Goal: Task Accomplishment & Management: Complete application form

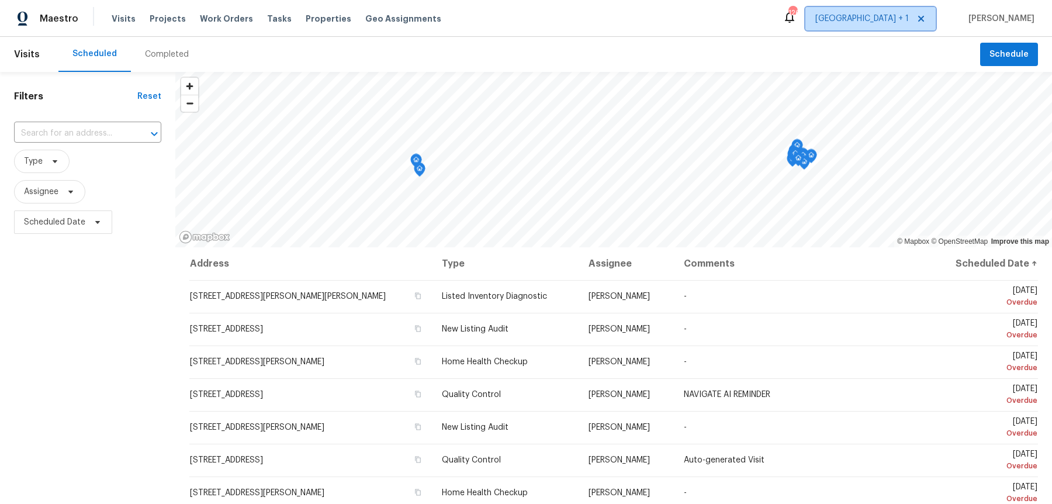
click at [906, 15] on span "[GEOGRAPHIC_DATA] + 1" at bounding box center [862, 19] width 94 height 12
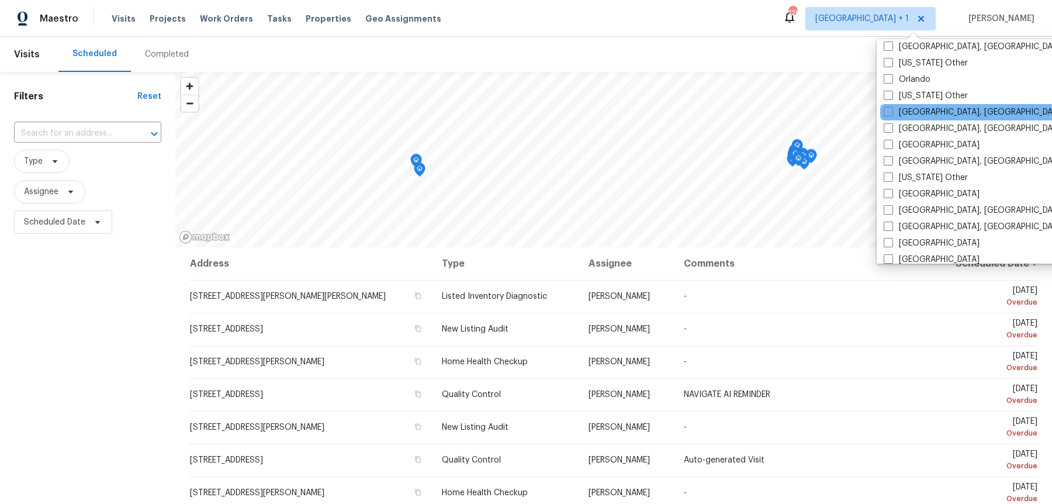
scroll to position [1329, 0]
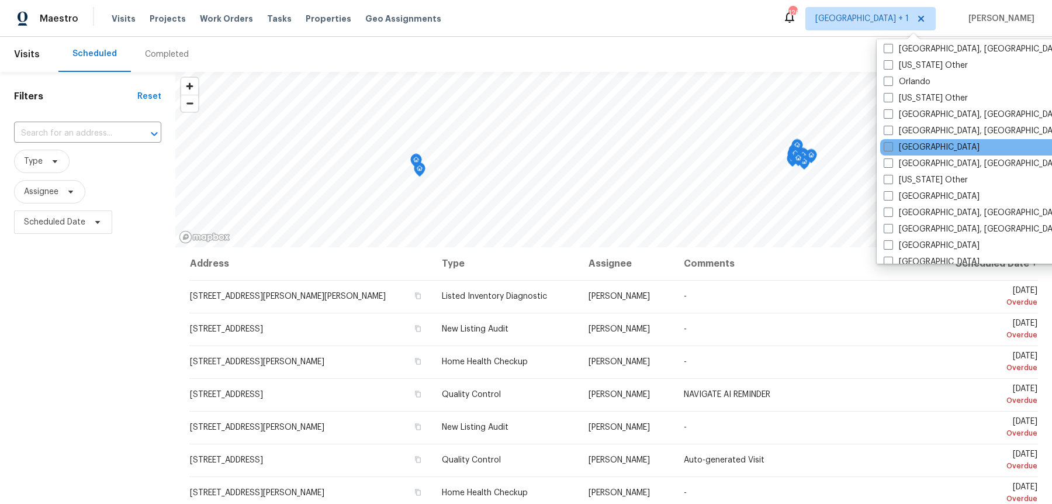
click at [891, 142] on span at bounding box center [888, 146] width 9 height 9
click at [891, 141] on input "[GEOGRAPHIC_DATA]" at bounding box center [888, 145] width 8 height 8
checkbox input "true"
click at [76, 127] on input "text" at bounding box center [71, 134] width 115 height 18
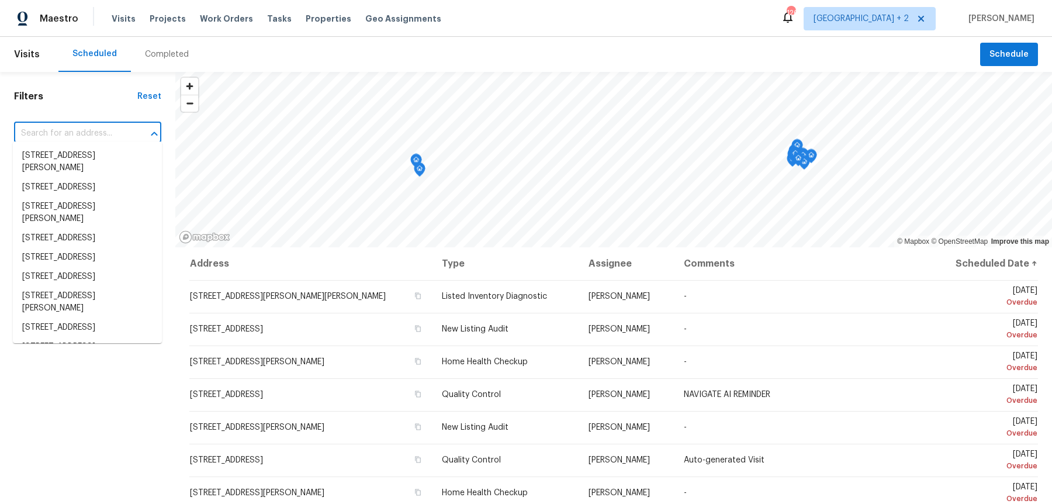
paste input "[STREET_ADDRESS][PERSON_NAME]"
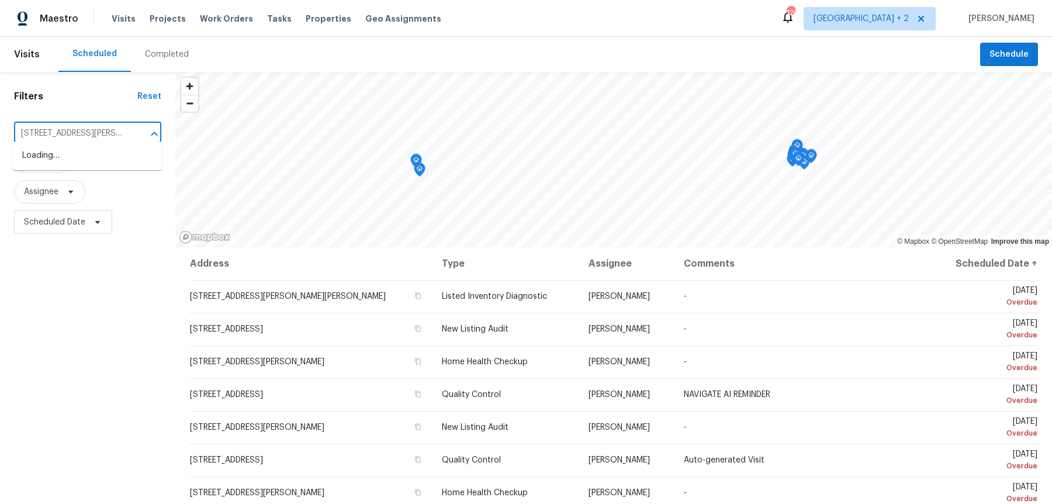
type input "[STREET_ADDRESS][PERSON_NAME]"
click at [96, 129] on input "text" at bounding box center [71, 134] width 115 height 18
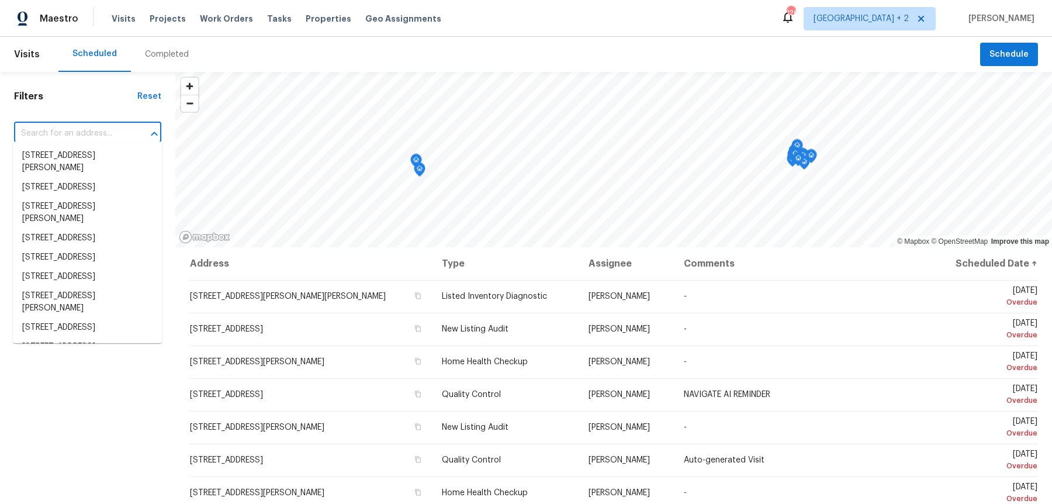
paste input "[STREET_ADDRESS][PERSON_NAME]"
type input "[STREET_ADDRESS][PERSON_NAME]"
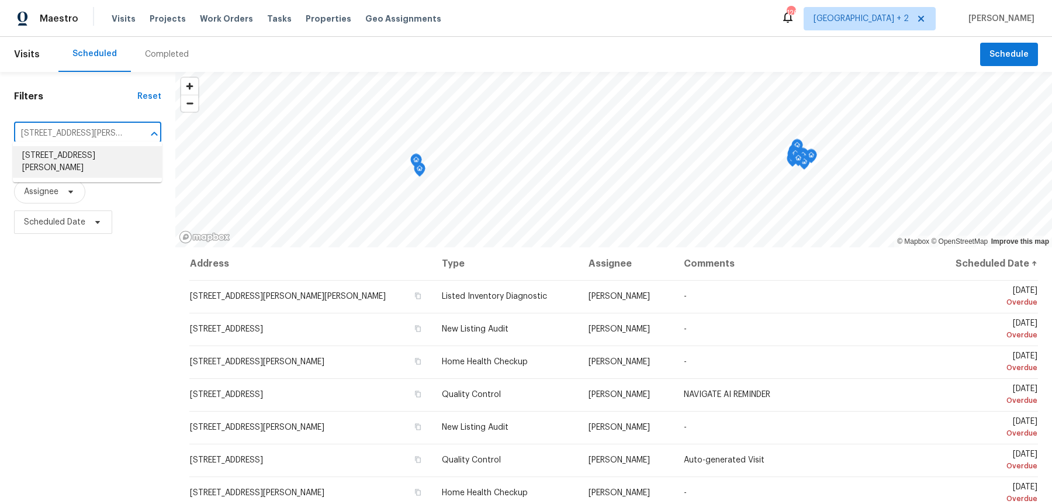
click at [87, 154] on li "[STREET_ADDRESS][PERSON_NAME]" at bounding box center [87, 162] width 149 height 32
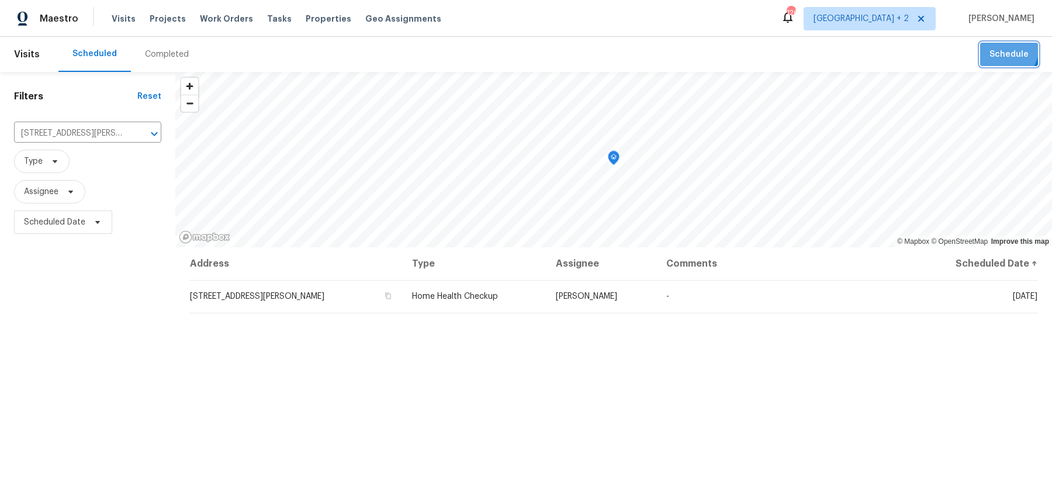
click at [1013, 50] on span "Schedule" at bounding box center [1009, 54] width 39 height 15
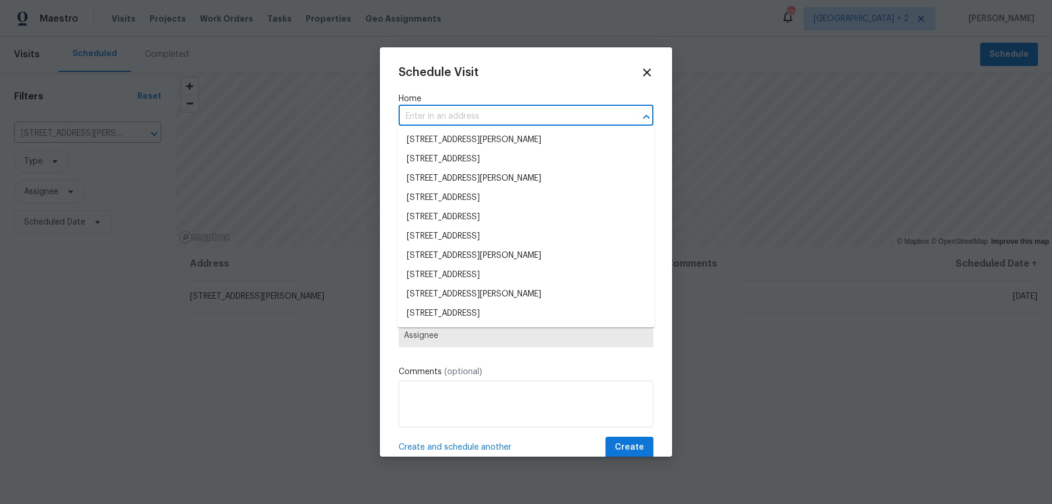
click at [519, 118] on input "text" at bounding box center [510, 117] width 222 height 18
paste input "[STREET_ADDRESS][PERSON_NAME]"
type input "[STREET_ADDRESS][PERSON_NAME]"
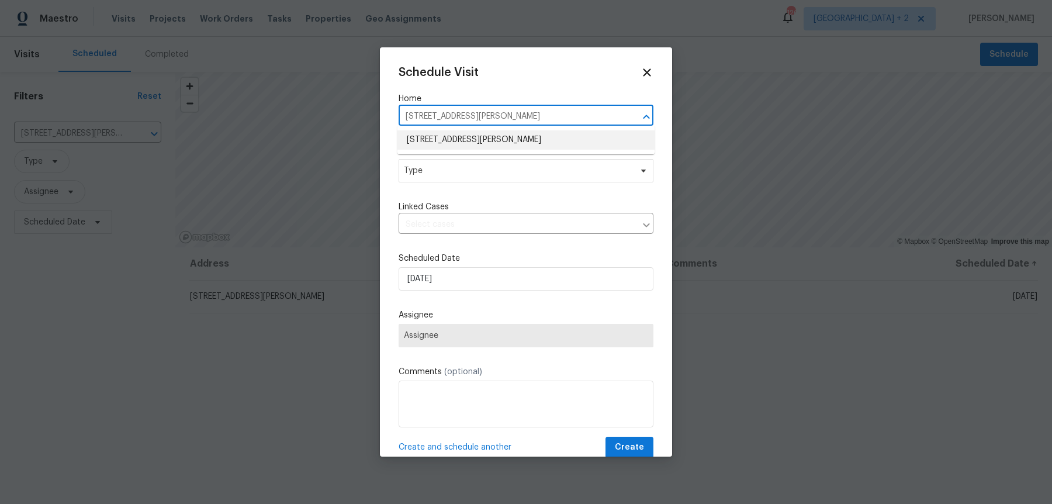
click at [500, 138] on li "[STREET_ADDRESS][PERSON_NAME]" at bounding box center [526, 139] width 257 height 19
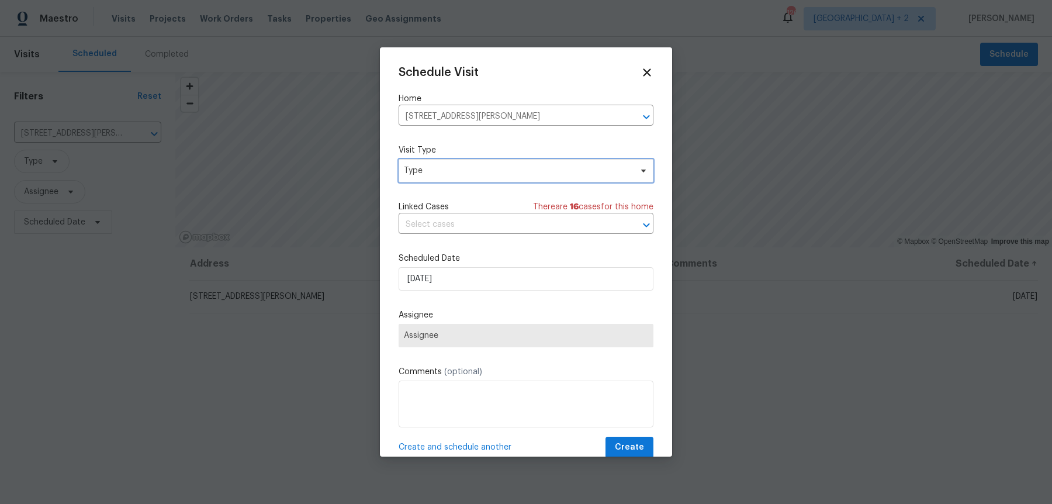
click at [471, 167] on span "Type" at bounding box center [517, 171] width 227 height 12
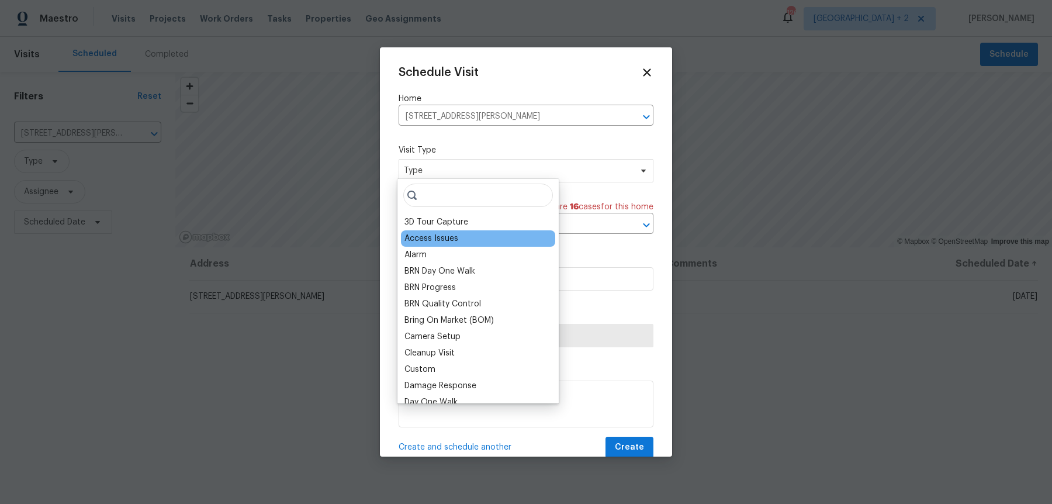
scroll to position [968, 0]
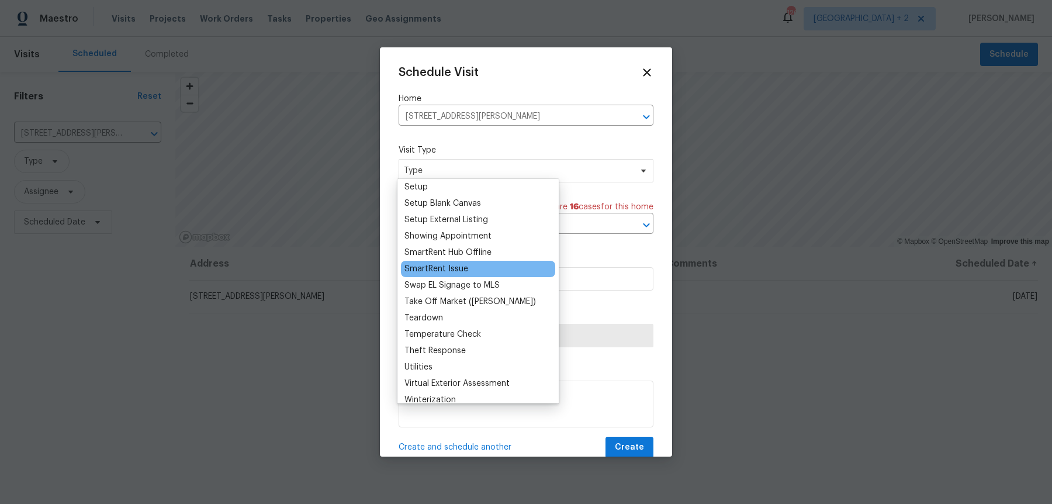
click at [468, 261] on div "SmartRent Issue" at bounding box center [478, 269] width 154 height 16
click at [458, 263] on div "SmartRent Issue" at bounding box center [437, 269] width 64 height 12
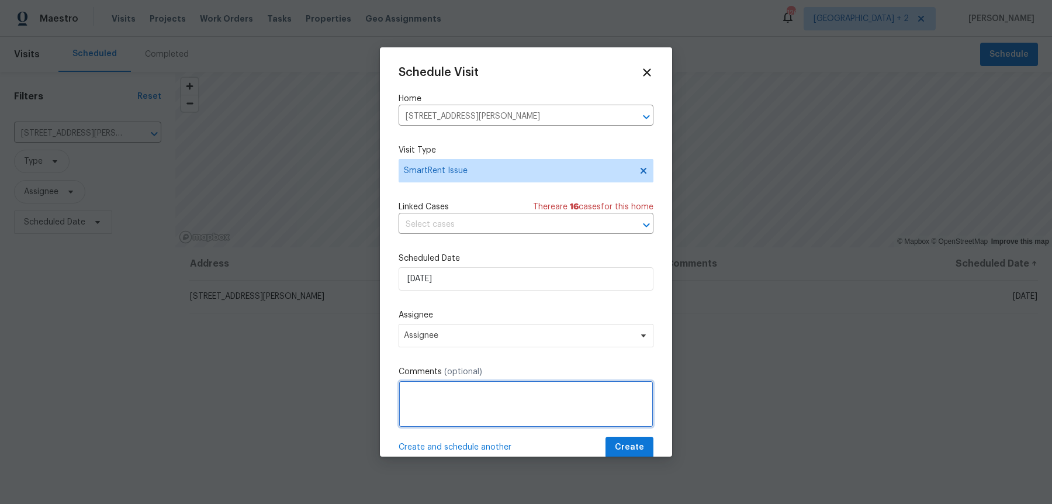
click at [485, 381] on textarea at bounding box center [526, 404] width 255 height 47
paste textarea "It looks like some sensors are offline (Front Motion Sensor, Back Motion Sensor…"
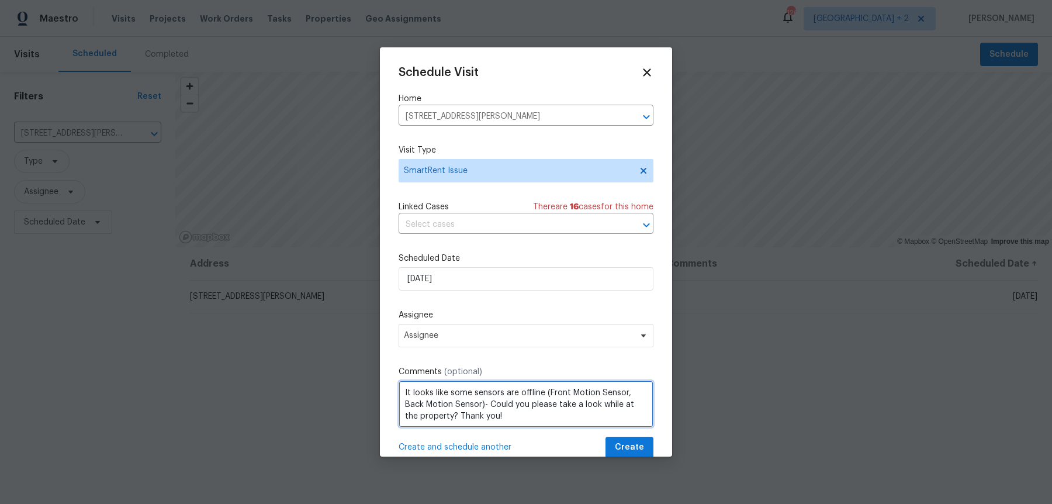
type textarea "It looks like some sensors are offline (Front Motion Sensor, Back Motion Sensor…"
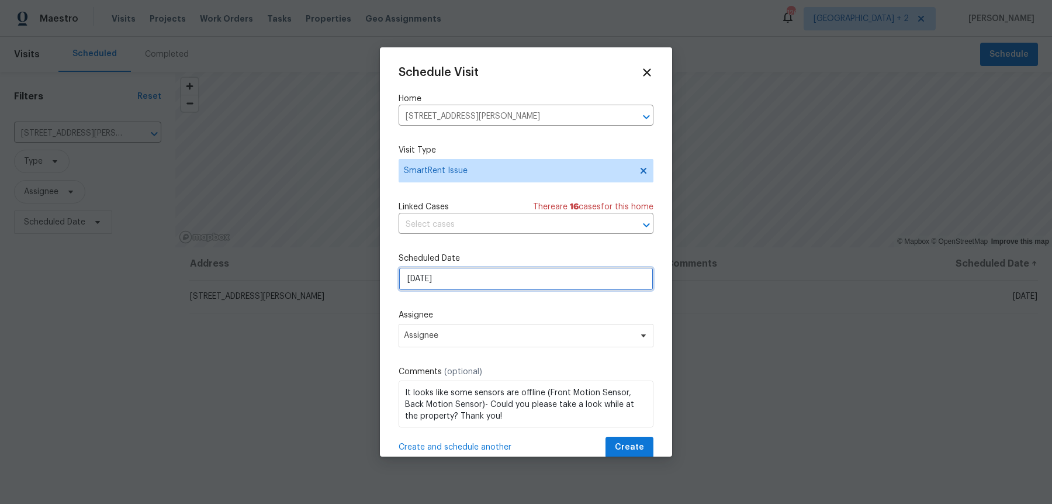
click at [462, 275] on input "[DATE]" at bounding box center [526, 278] width 255 height 23
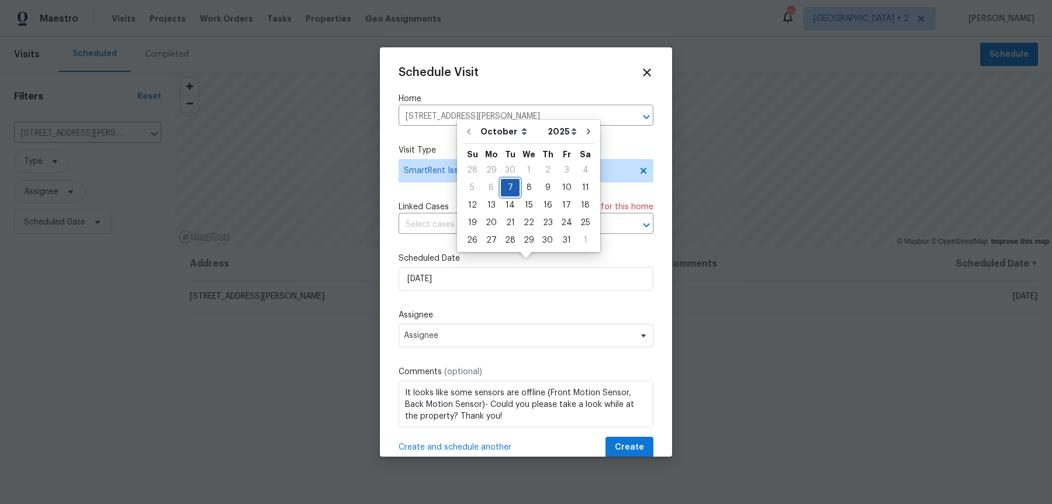
click at [510, 191] on div "7" at bounding box center [510, 187] width 19 height 16
click at [495, 324] on span "Assignee" at bounding box center [526, 335] width 255 height 23
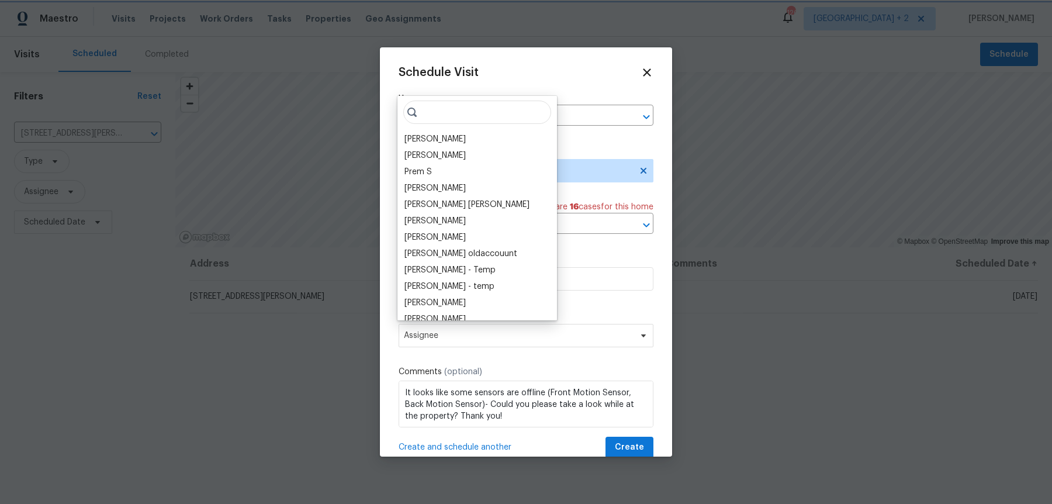
click at [497, 331] on span "Assignee" at bounding box center [518, 335] width 229 height 9
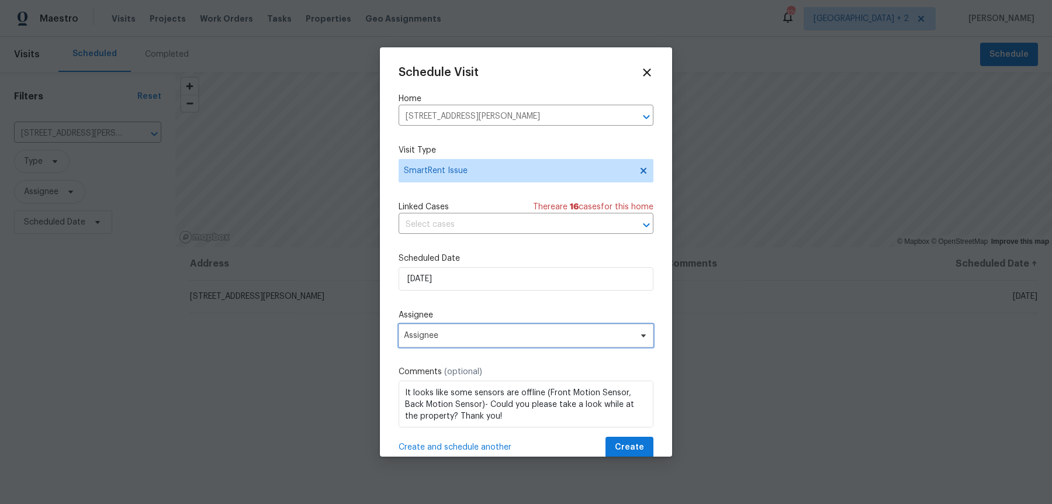
click at [497, 331] on span "Assignee" at bounding box center [518, 335] width 229 height 9
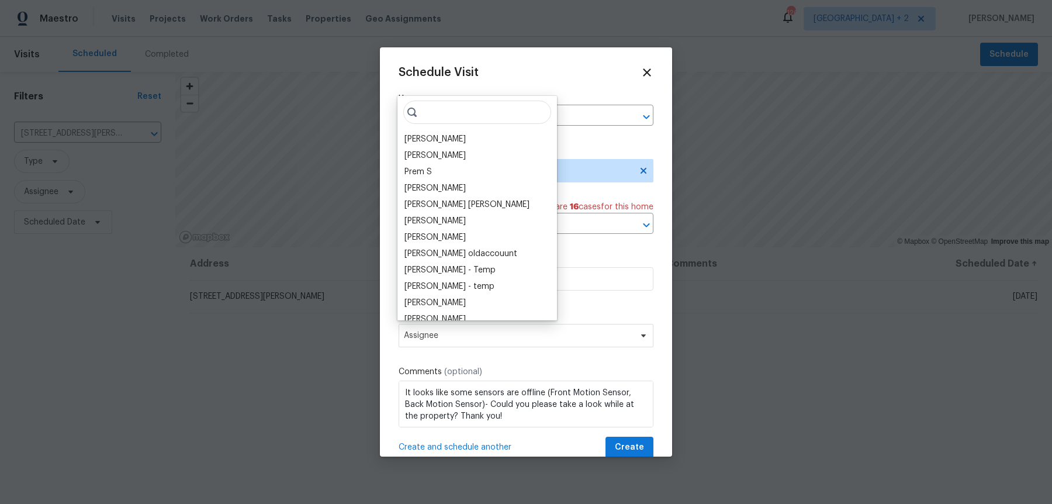
click at [457, 126] on div "[PERSON_NAME] [PERSON_NAME] Prem S [PERSON_NAME] [PERSON_NAME] [PERSON_NAME] [P…" at bounding box center [478, 208] width 160 height 224
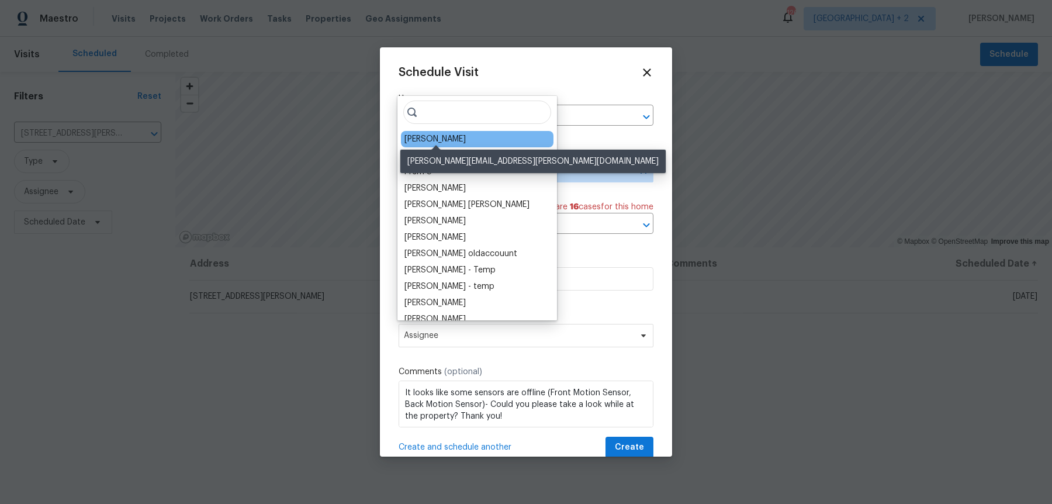
click at [457, 136] on div "[PERSON_NAME]" at bounding box center [435, 139] width 61 height 12
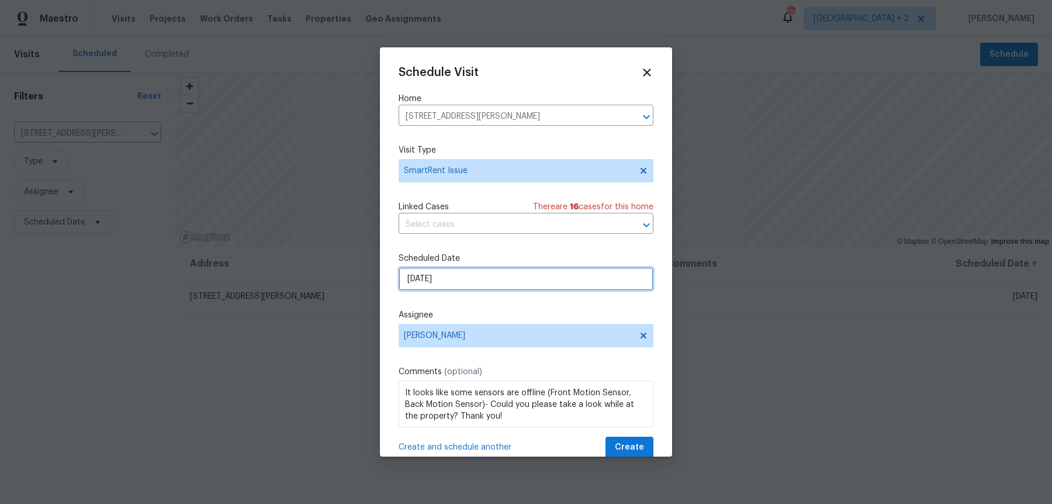
click at [462, 267] on input "[DATE]" at bounding box center [526, 278] width 255 height 23
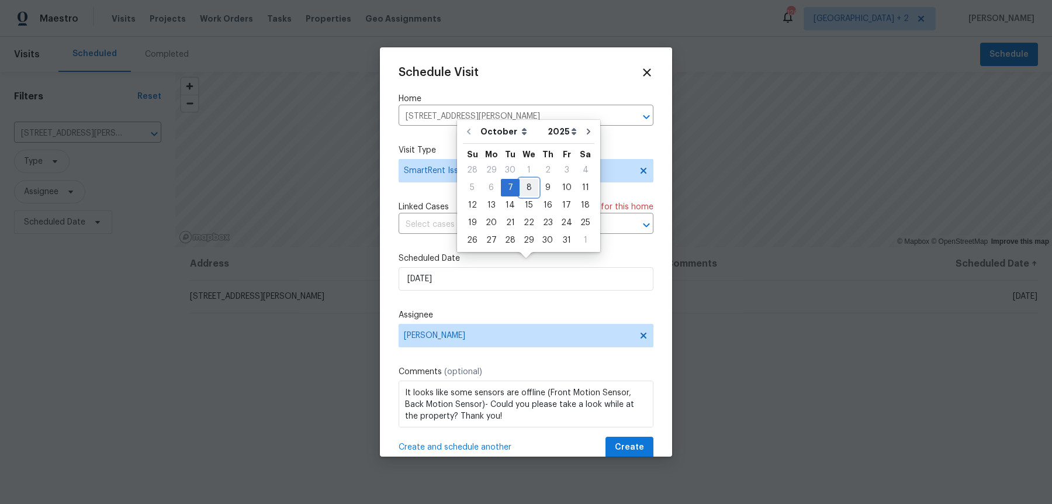
click at [526, 192] on div "8" at bounding box center [529, 187] width 19 height 16
type input "[DATE]"
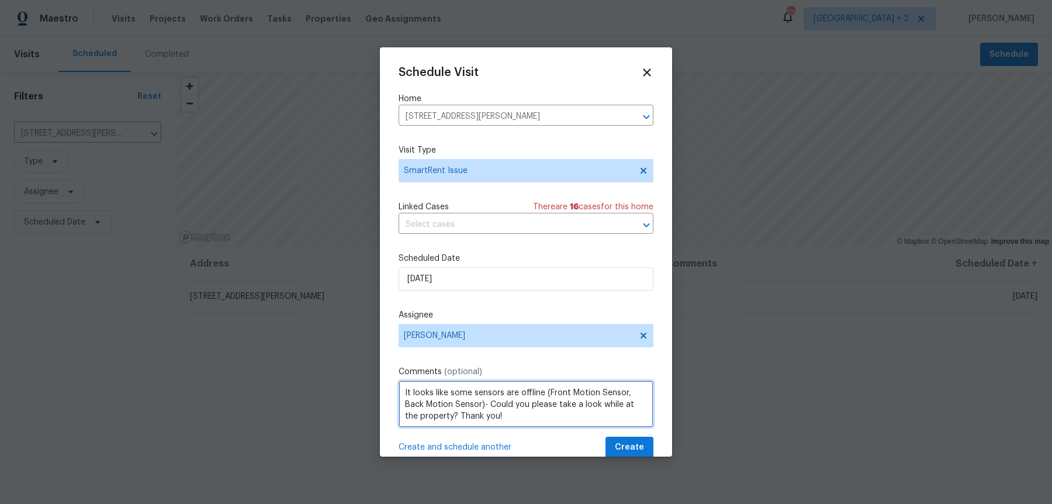
drag, startPoint x: 546, startPoint y: 382, endPoint x: 626, endPoint y: 385, distance: 79.5
click at [626, 385] on textarea "It looks like some sensors are offline (Front Motion Sensor, Back Motion Sensor…" at bounding box center [526, 404] width 255 height 47
paste textarea "Additional Motion Sensor - 1"
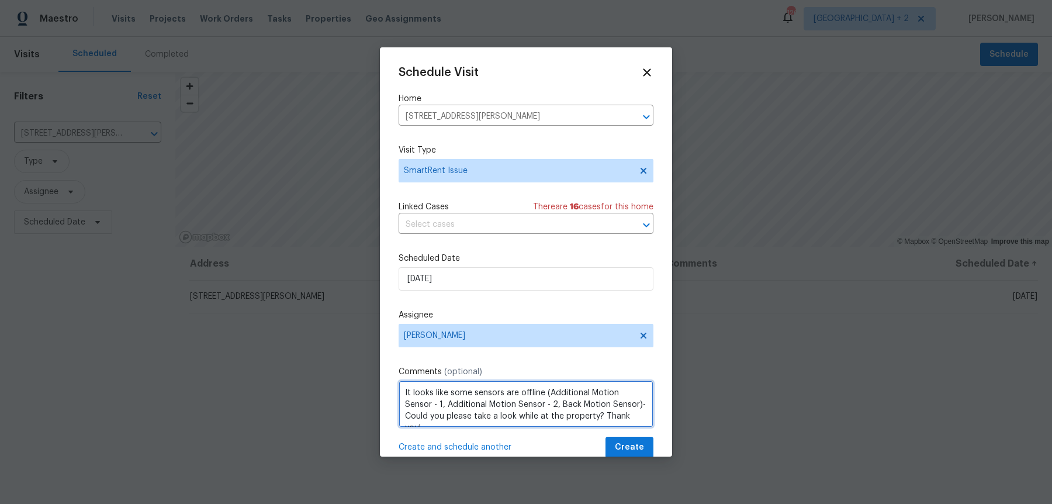
type textarea "It looks like some sensors are offline (Additional Motion Sensor - 1, Additiona…"
click at [617, 437] on button "Create" at bounding box center [630, 448] width 48 height 22
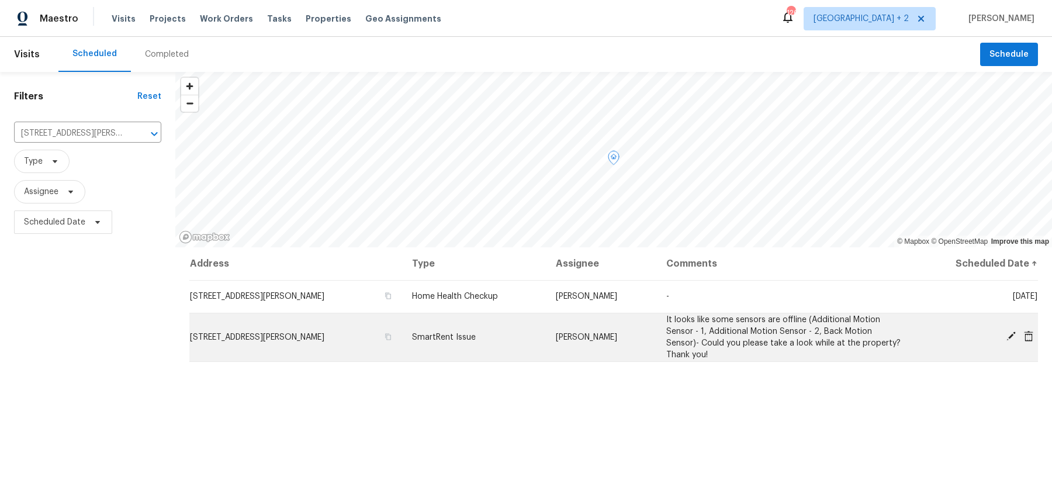
click at [427, 337] on span "SmartRent Issue" at bounding box center [444, 337] width 64 height 8
